Goal: Task Accomplishment & Management: Complete application form

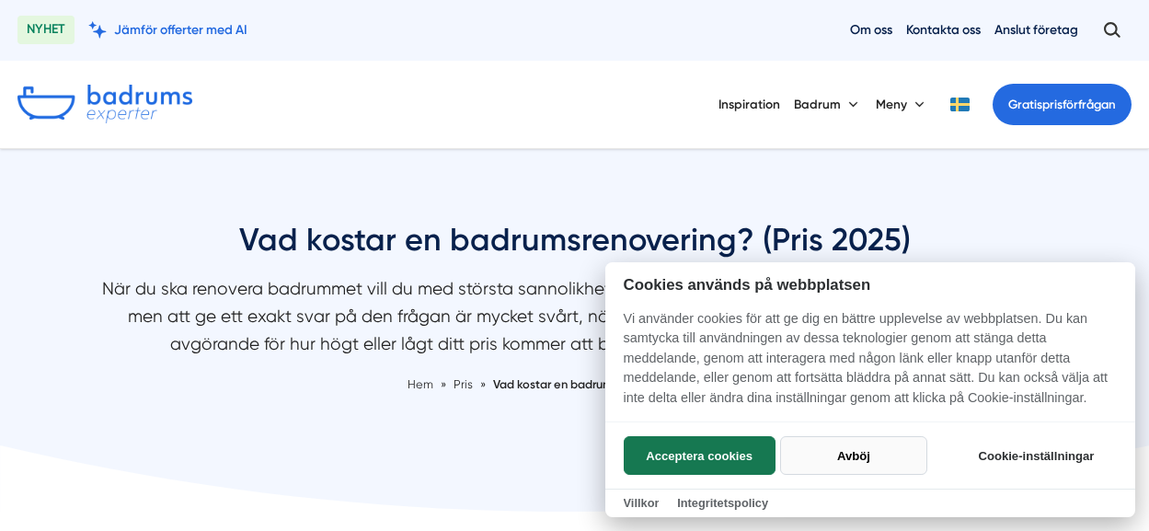
click at [818, 443] on button "Avböj" at bounding box center [853, 455] width 146 height 39
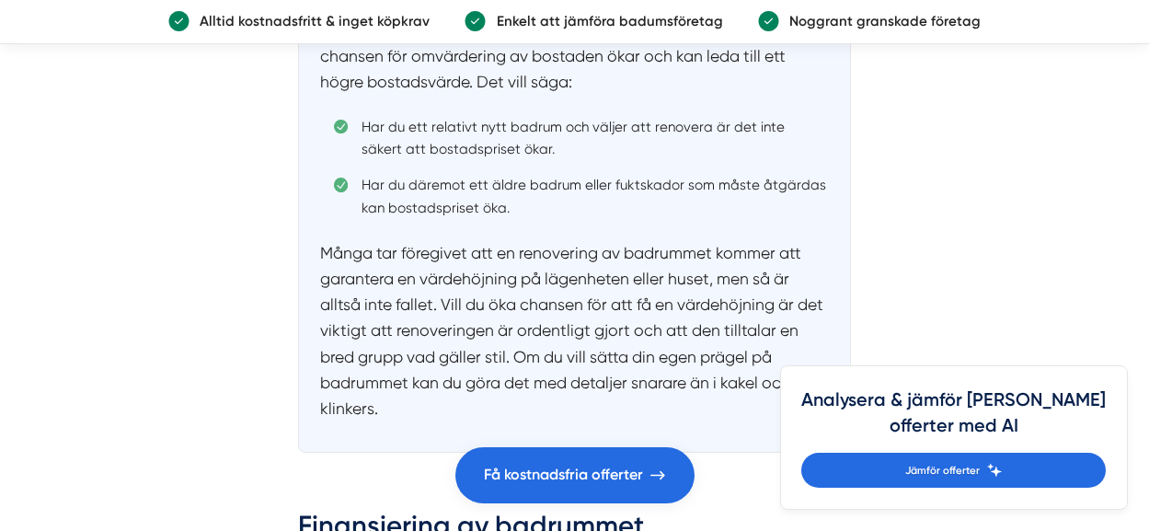
scroll to position [2944, 0]
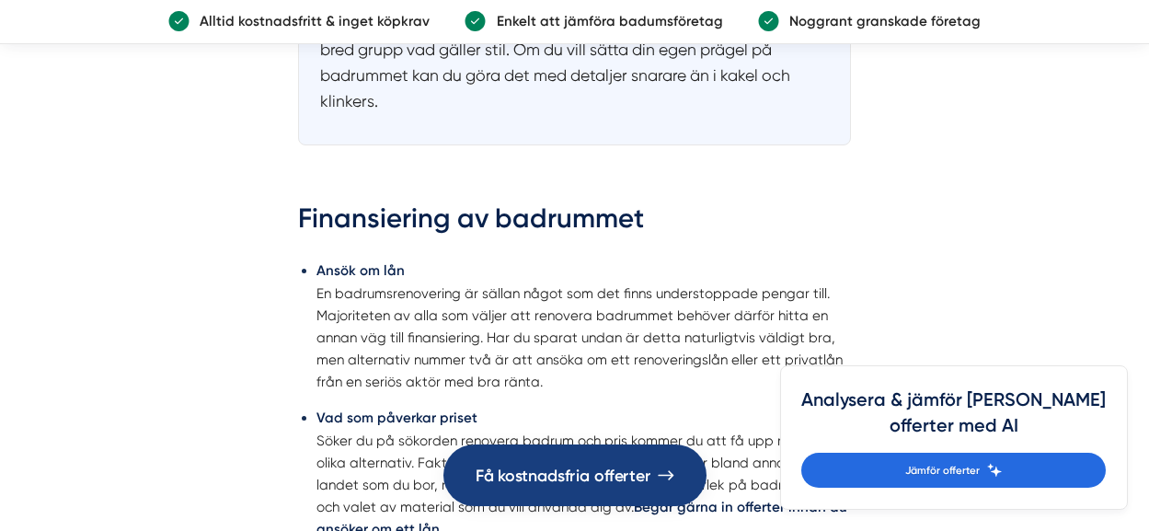
click at [615, 466] on span "Få kostnadsfria offerter" at bounding box center [562, 475] width 175 height 26
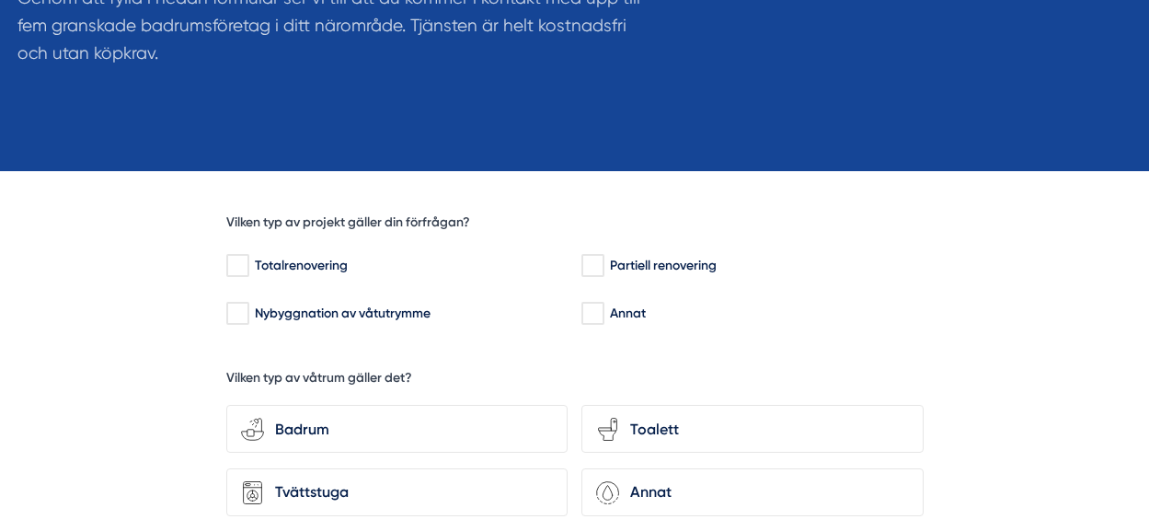
scroll to position [460, 0]
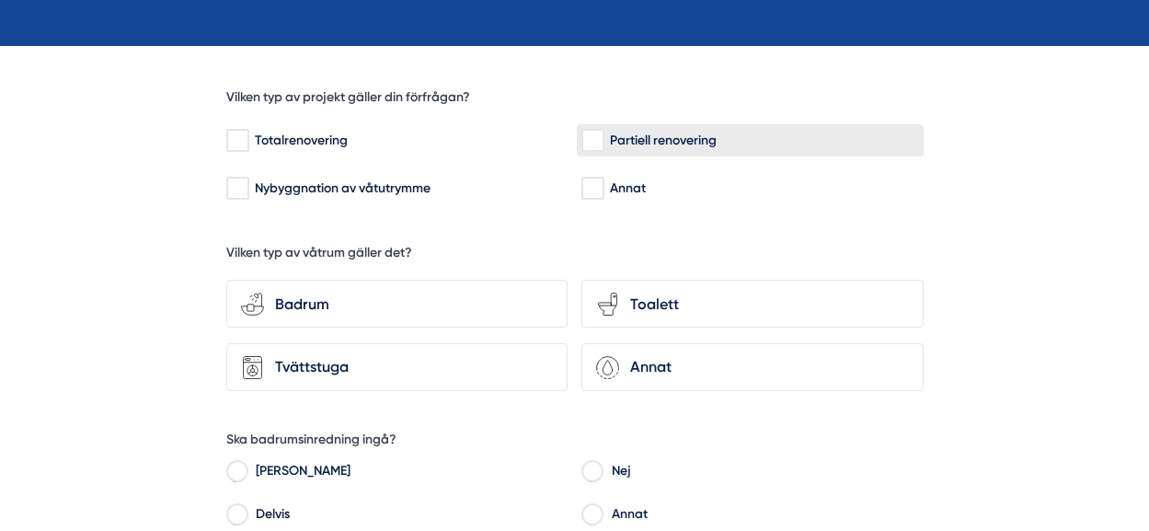
click at [593, 144] on input "Partiell renovering" at bounding box center [591, 141] width 21 height 18
click at [592, 139] on input "Partiell renovering" at bounding box center [591, 141] width 21 height 18
checkbox input "false"
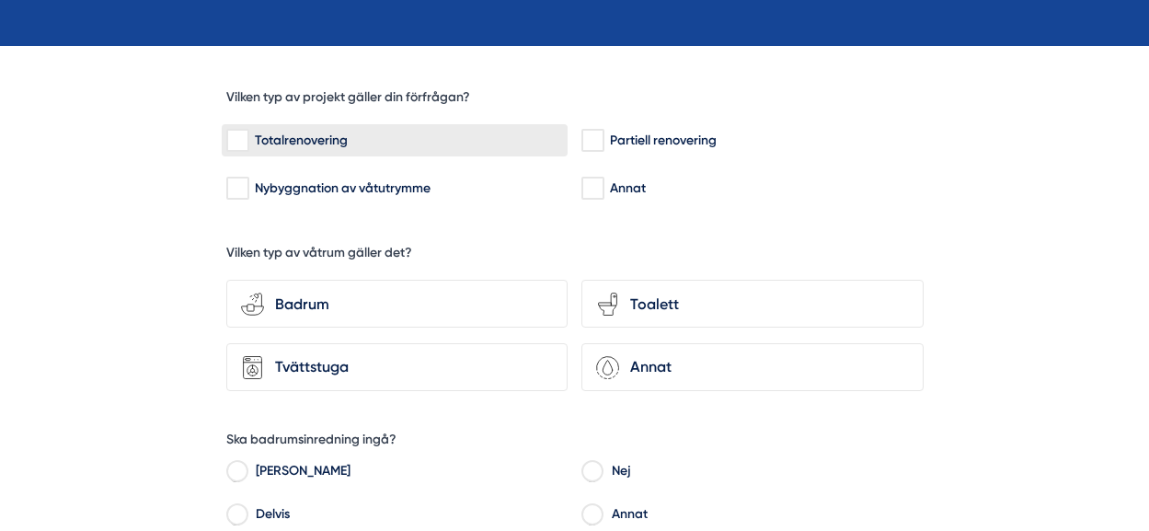
click at [232, 132] on input "Totalrenovering" at bounding box center [236, 141] width 21 height 18
checkbox input "true"
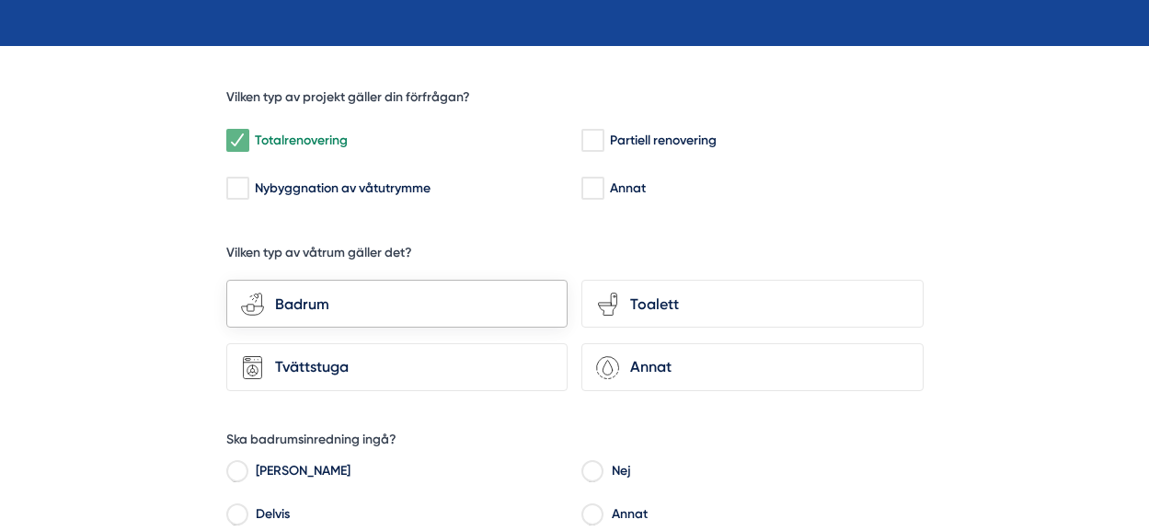
click at [241, 295] on icon "bathroom-tub-towel" at bounding box center [252, 304] width 23 height 23
click at [0, 0] on input "bathroom-tub-towel Badrum" at bounding box center [0, 0] width 0 height 0
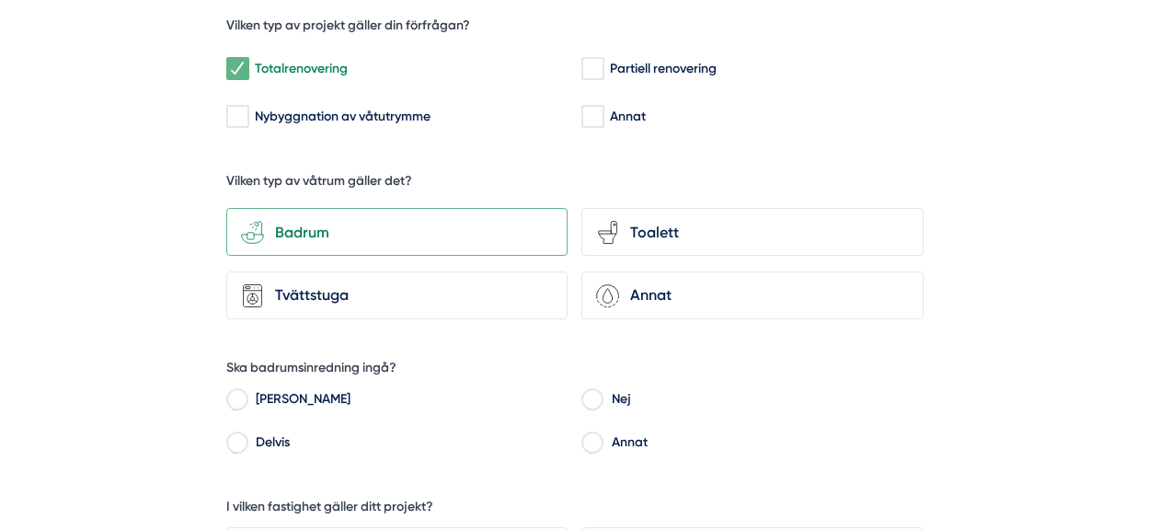
scroll to position [644, 0]
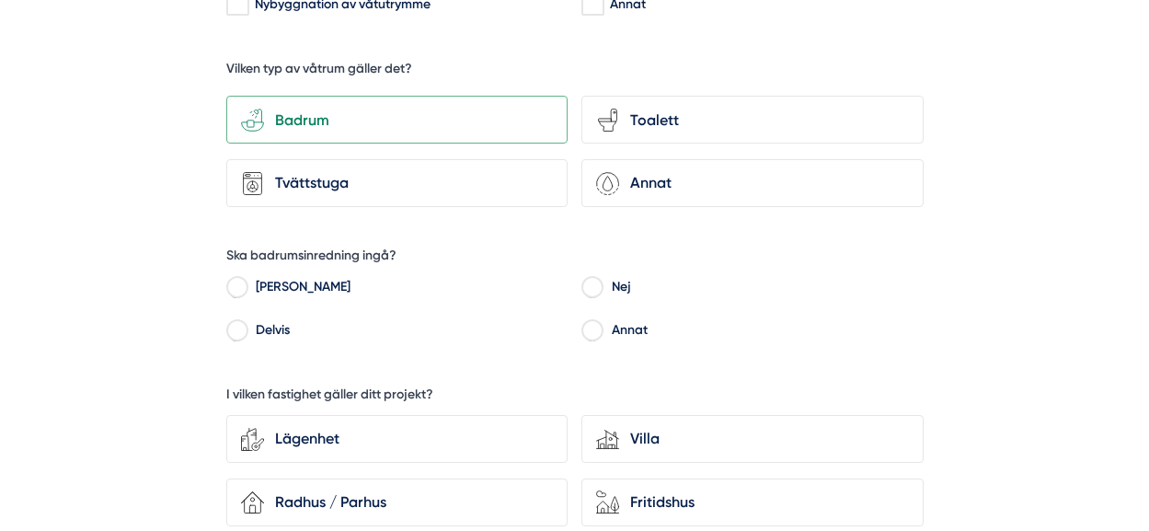
click at [248, 288] on label "Ja" at bounding box center [407, 290] width 321 height 28
click at [247, 288] on input "Ja" at bounding box center [236, 290] width 21 height 17
radio input "true"
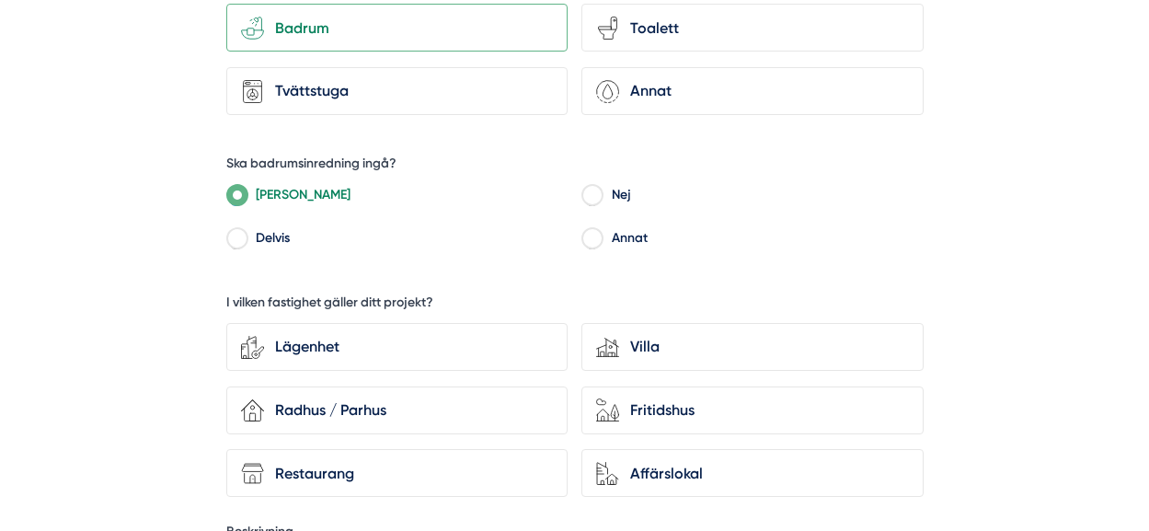
scroll to position [828, 0]
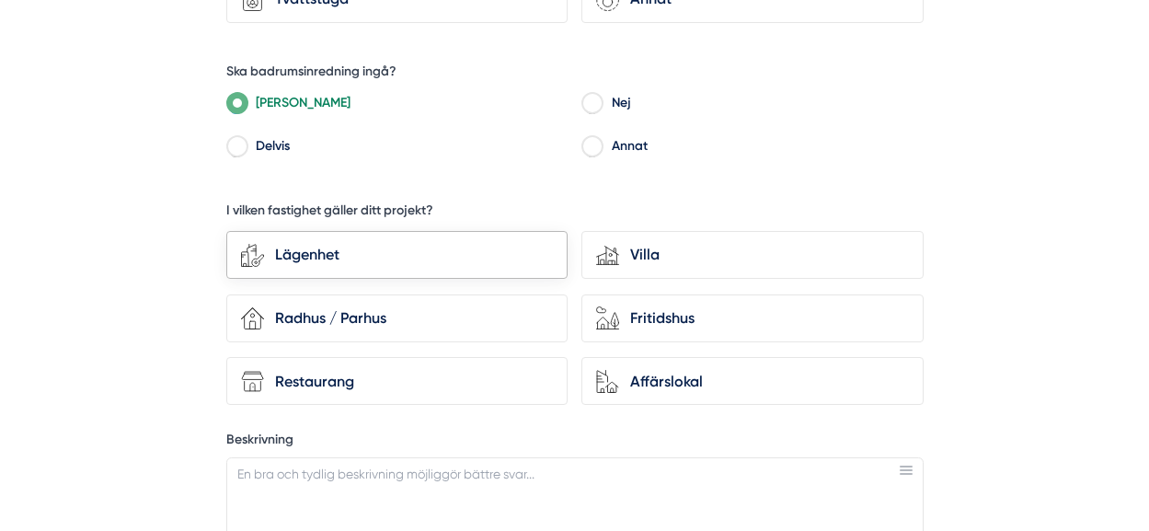
click at [261, 247] on icon at bounding box center [252, 255] width 23 height 23
click at [0, 0] on input "Lägenhet" at bounding box center [0, 0] width 0 height 0
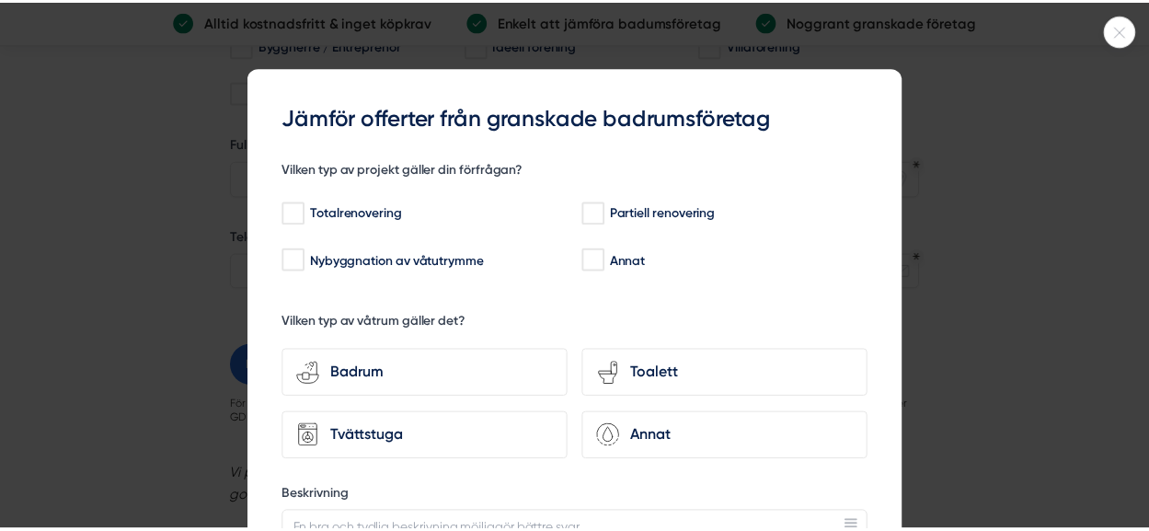
scroll to position [1564, 0]
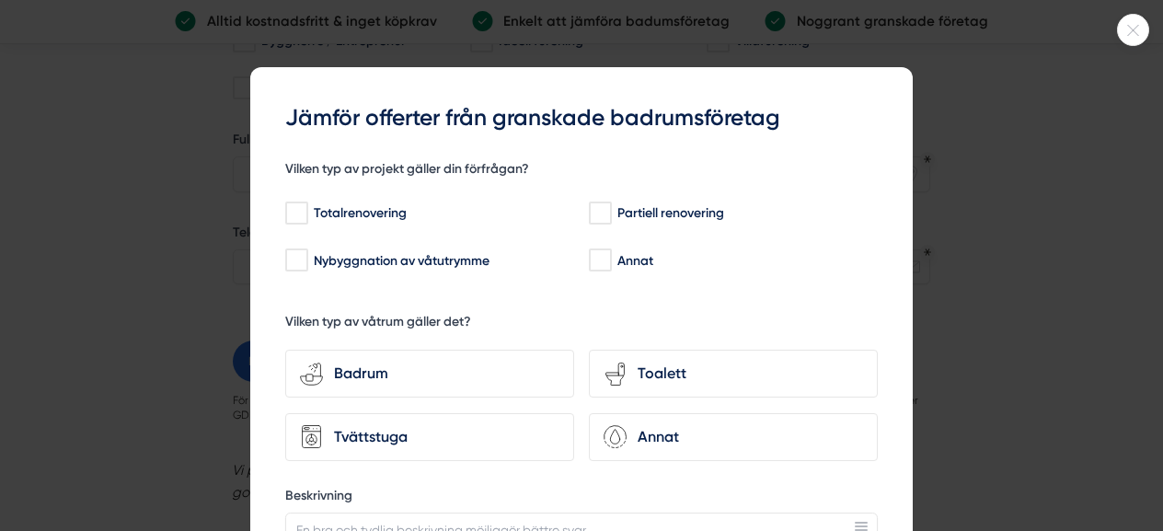
click at [1128, 29] on icon at bounding box center [1133, 30] width 30 height 11
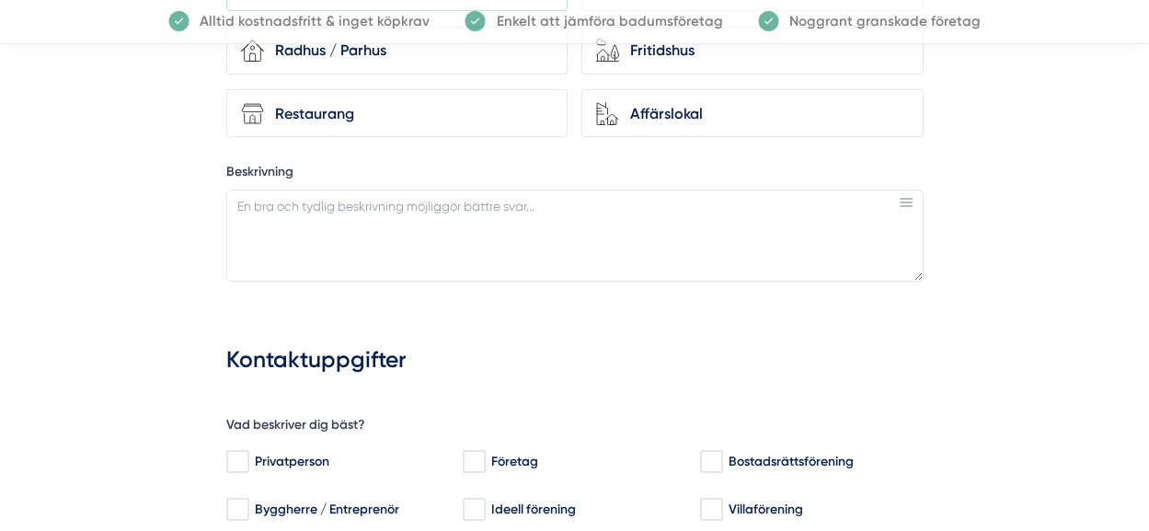
scroll to position [1104, 0]
